Goal: Find specific page/section: Find specific page/section

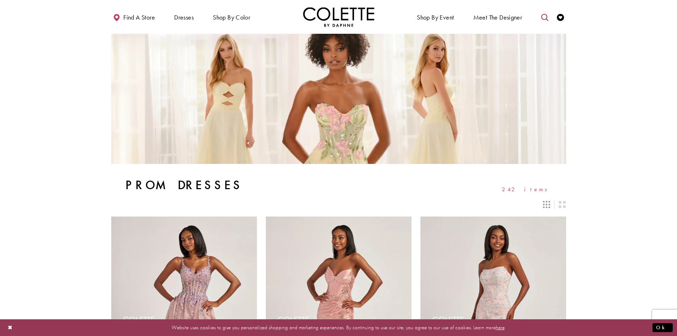
click at [547, 18] on icon "Toggle search" at bounding box center [544, 17] width 7 height 7
click at [482, 17] on input "Search" at bounding box center [509, 17] width 86 height 11
type input "******"
click at [544, 18] on icon "Submit Search" at bounding box center [544, 17] width 5 height 5
